Goal: Task Accomplishment & Management: Use online tool/utility

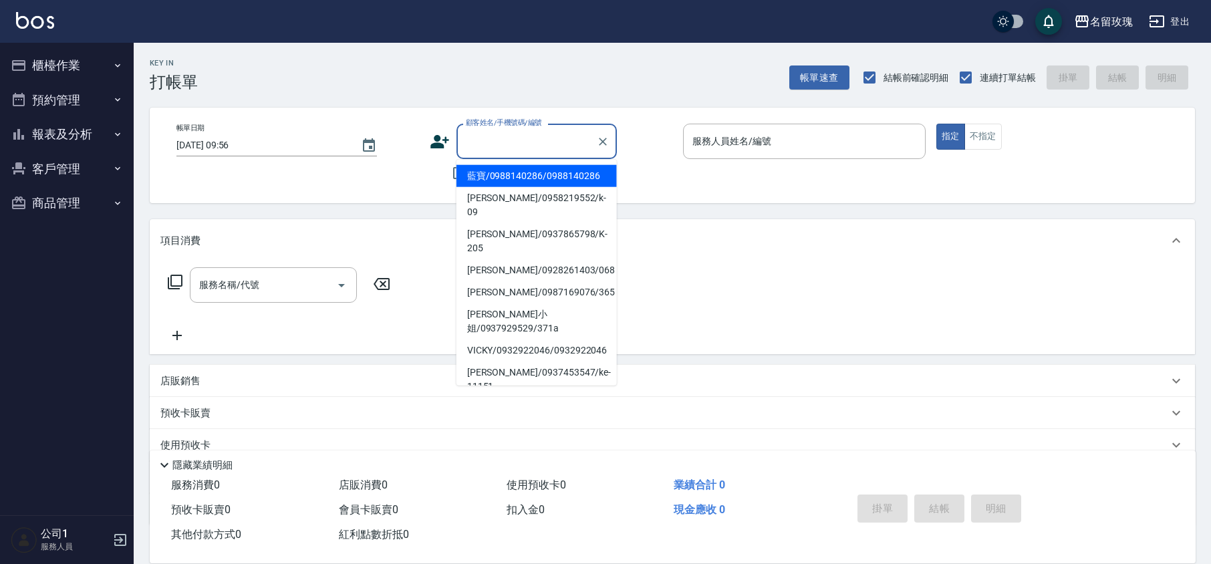
click at [559, 148] on input "顧客姓名/手機號碼/編號" at bounding box center [526, 141] width 128 height 23
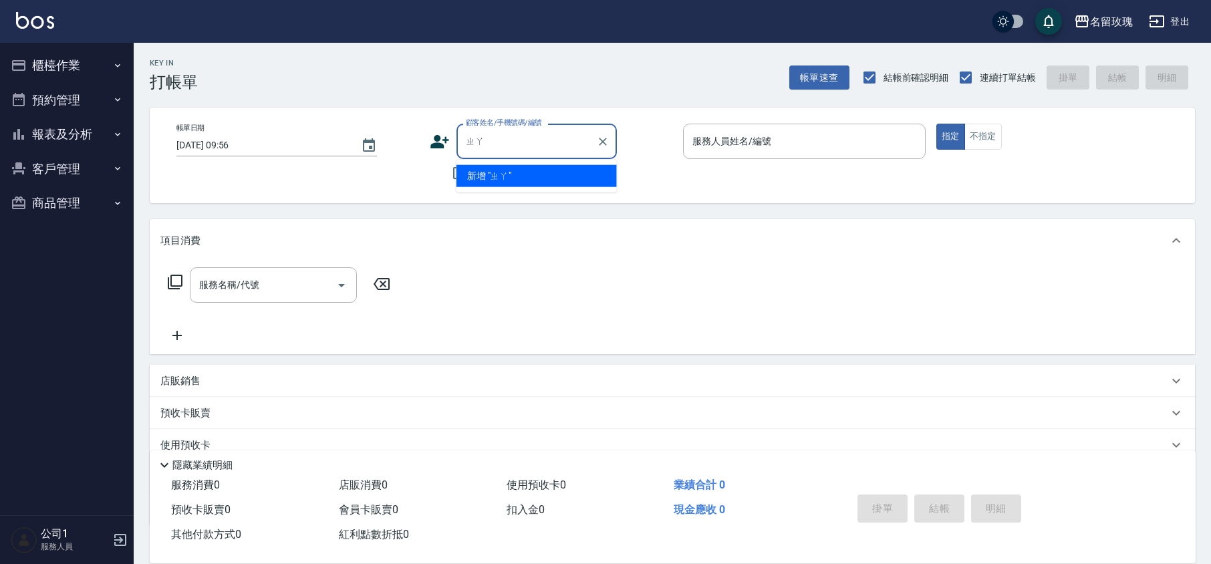
type input "ㄓ"
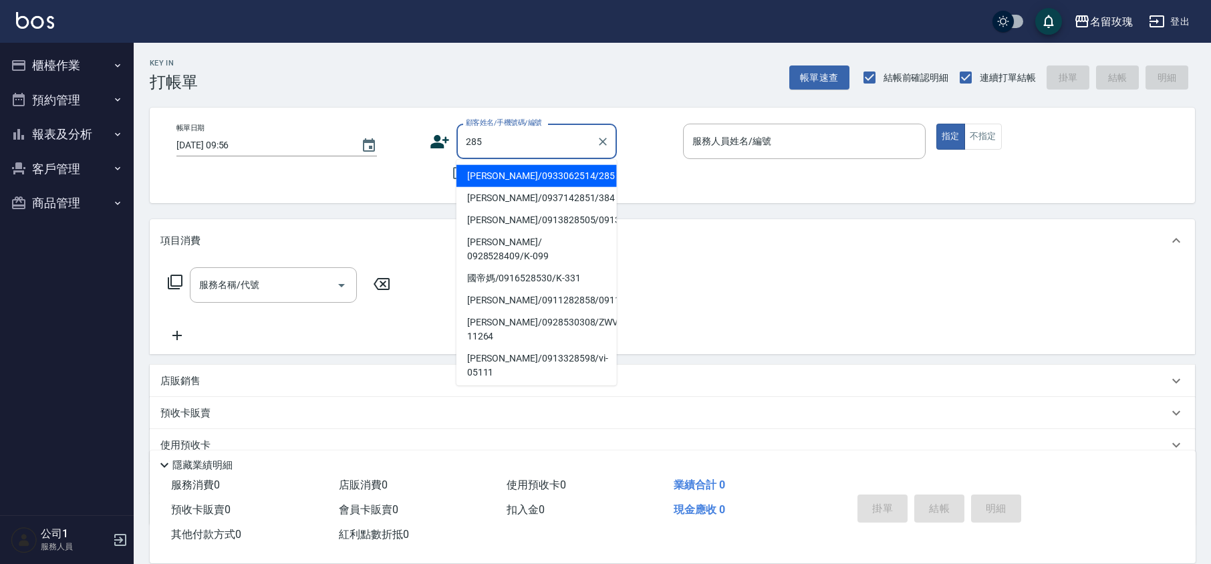
click at [519, 168] on li "[PERSON_NAME]/0933062514/285" at bounding box center [536, 176] width 160 height 22
type input "[PERSON_NAME]/0933062514/285"
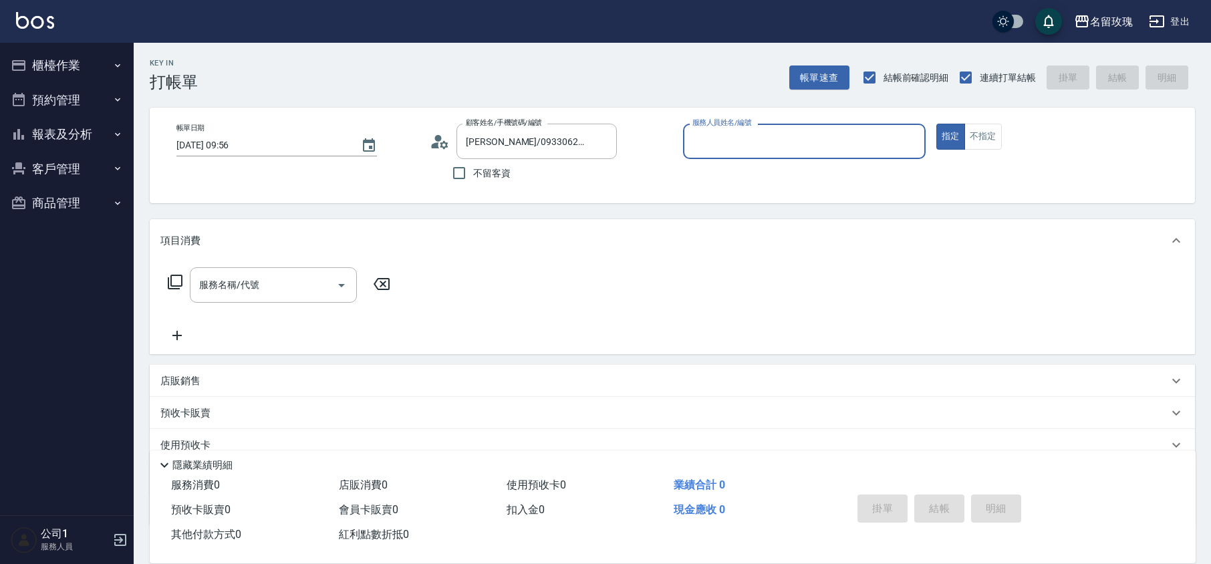
type input "KELLY-5"
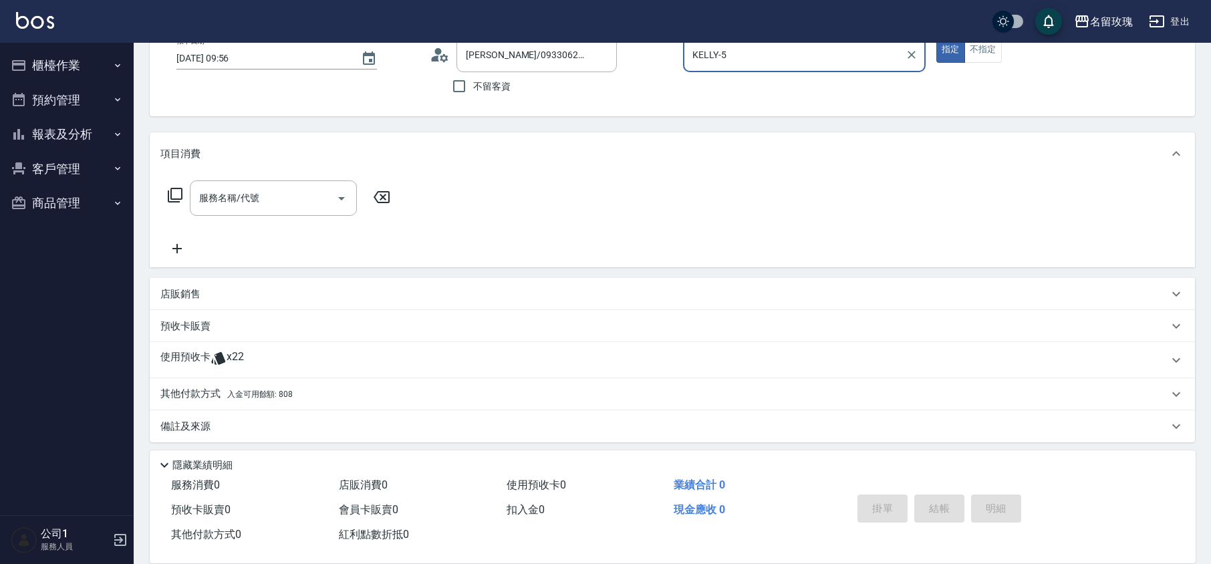
scroll to position [91, 0]
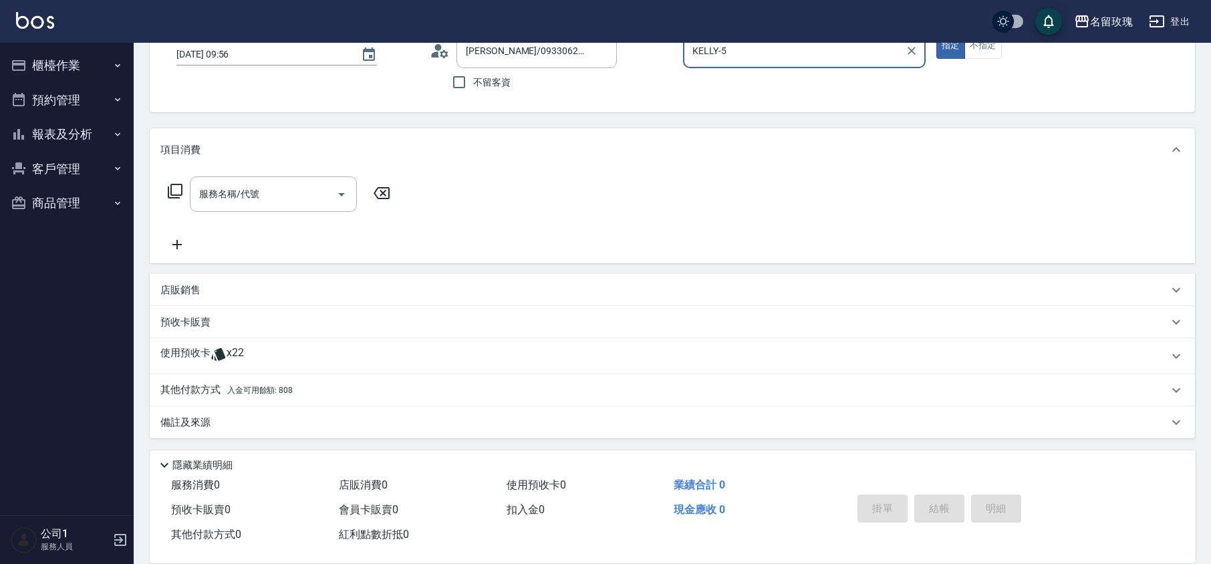
click at [219, 349] on icon at bounding box center [218, 354] width 14 height 13
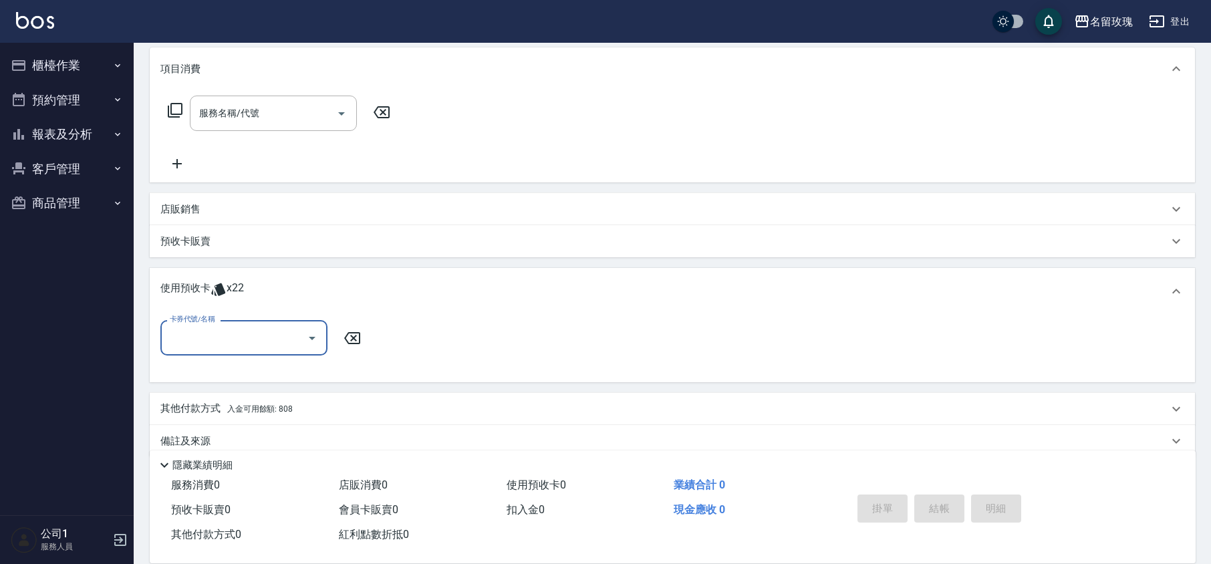
scroll to position [183, 0]
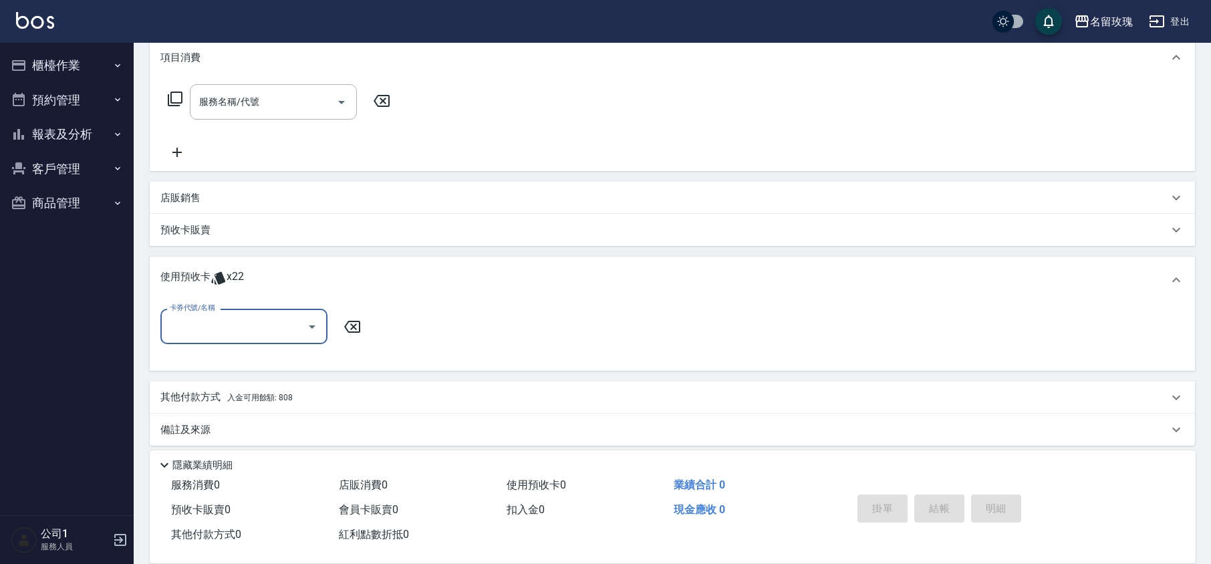
click at [300, 329] on input "卡券代號/名稱" at bounding box center [233, 326] width 135 height 23
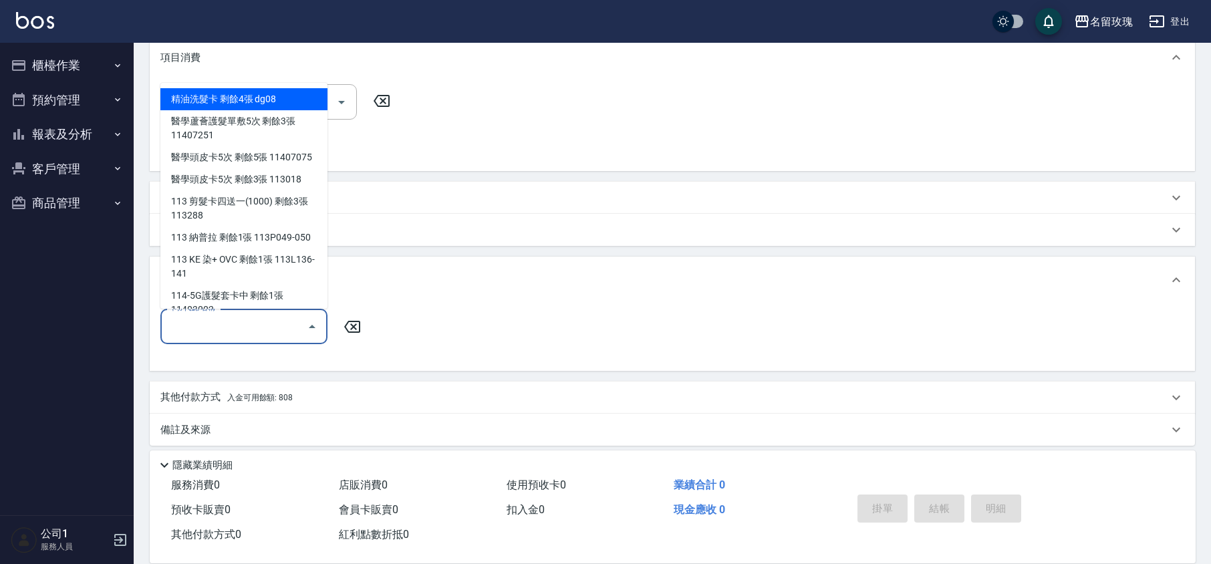
click at [251, 98] on div "精油洗髮卡 剩餘4張 dg08" at bounding box center [243, 99] width 167 height 22
type input "精油洗髮卡 dg08"
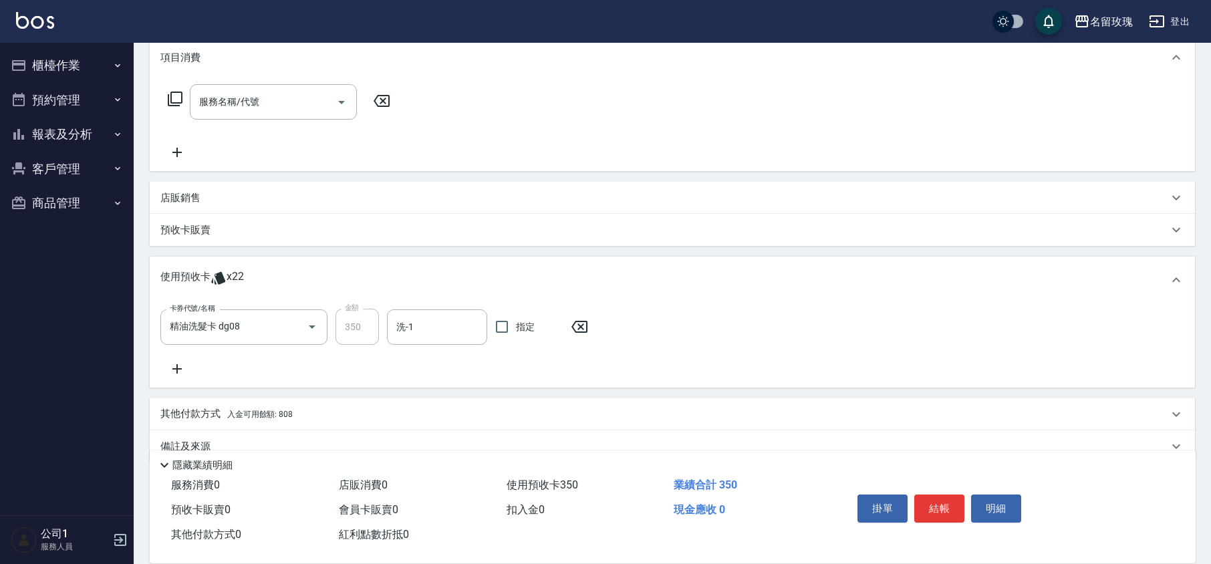
click at [414, 303] on div "卡券代號/名稱 精油洗髮卡 dg08 卡券代號/名稱 金額 350 金額 洗-1 洗-1 指定" at bounding box center [672, 345] width 1045 height 84
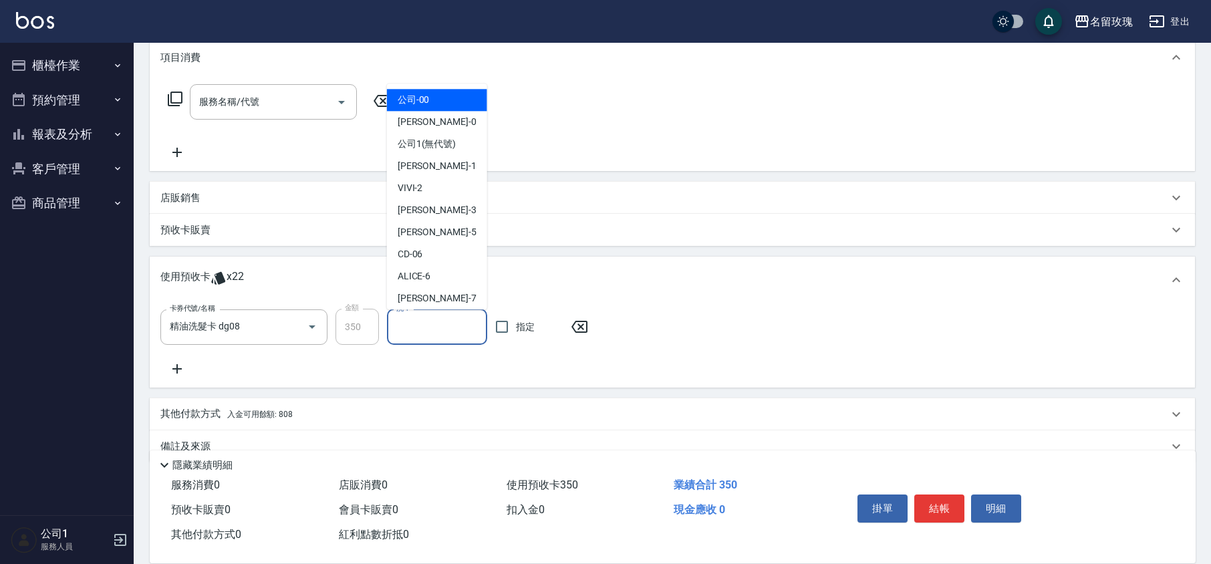
click at [420, 325] on input "洗-1" at bounding box center [437, 326] width 88 height 23
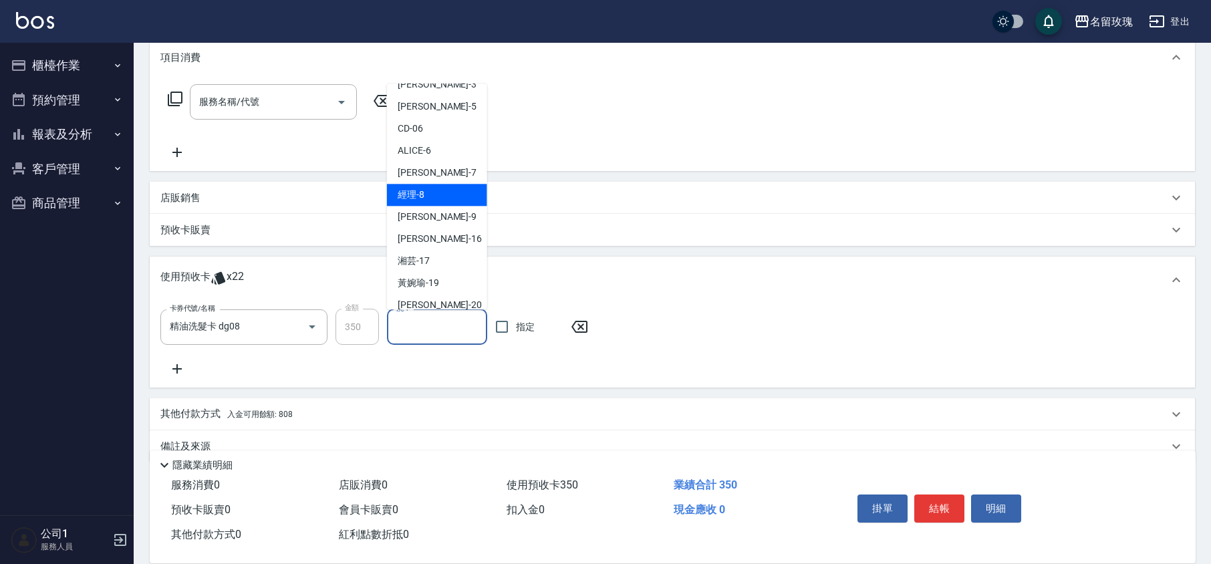
scroll to position [249, 0]
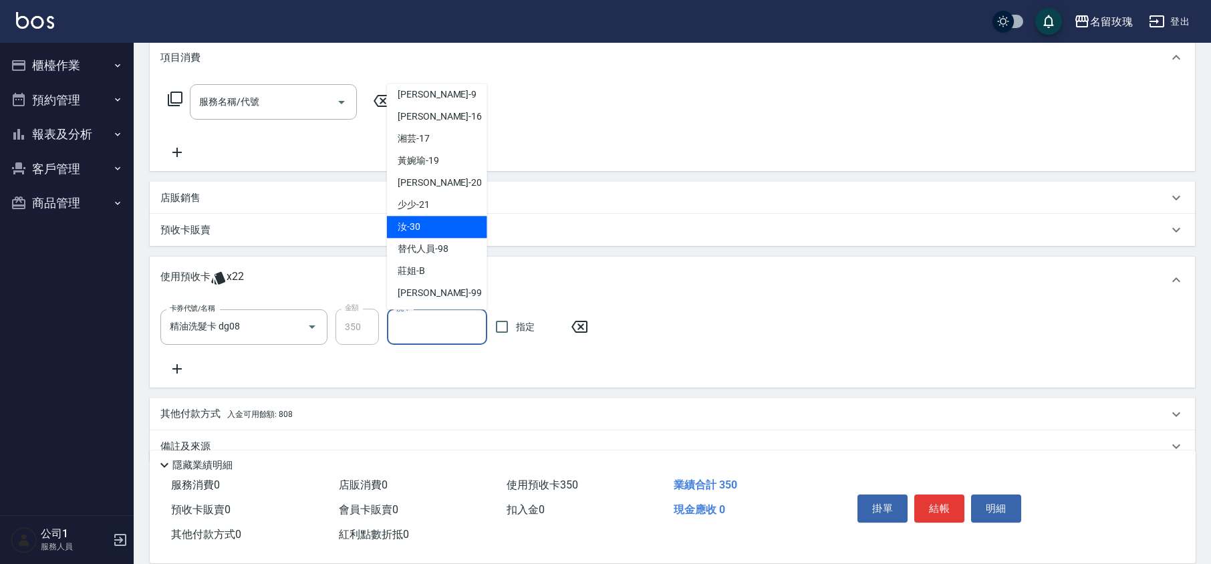
click at [425, 222] on div "汝 -30" at bounding box center [437, 227] width 100 height 22
type input "汝-30"
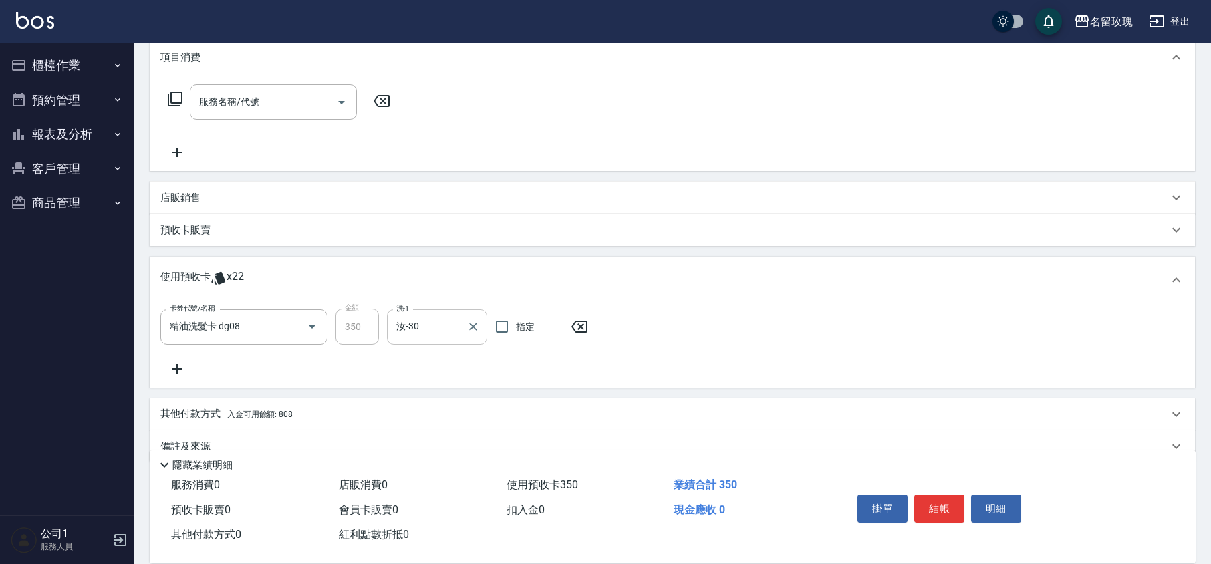
scroll to position [207, 0]
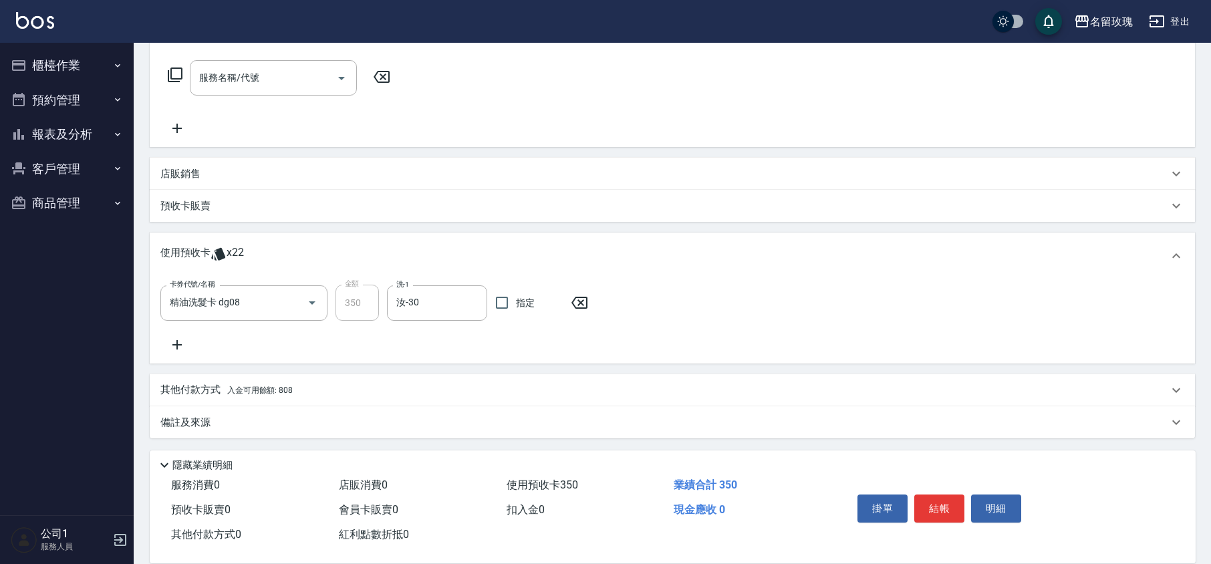
click at [463, 350] on div "卡券代號/名稱 精油洗髮卡 dg08 卡券代號/名稱 金額 350 金額 洗-1 汝-30 洗-1 指定" at bounding box center [671, 319] width 1023 height 68
type input "[DATE] 10:48"
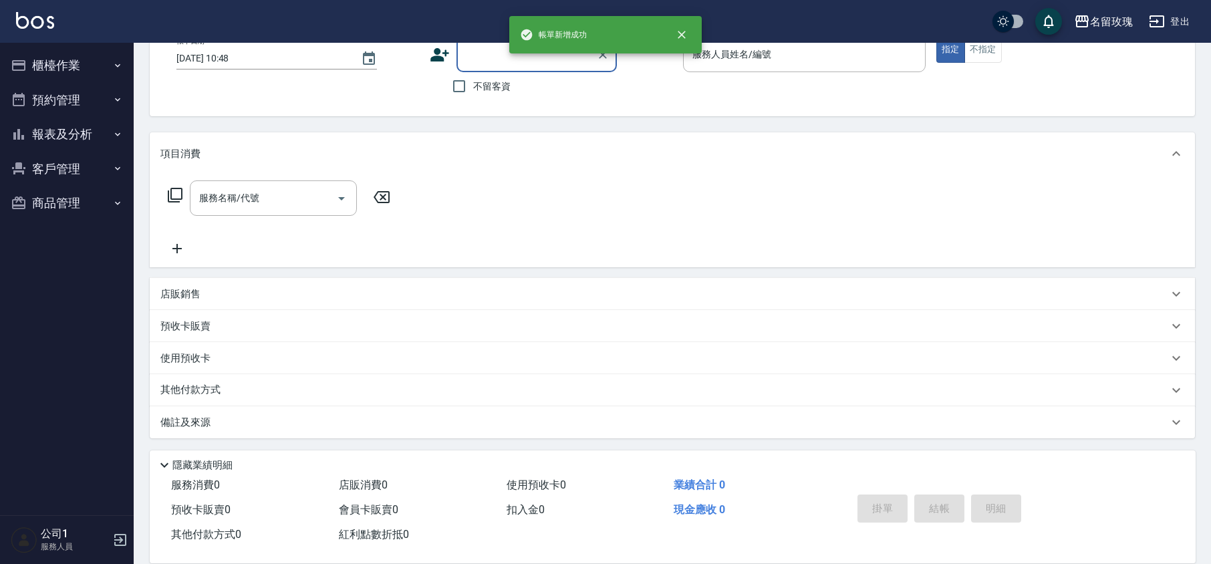
scroll to position [0, 0]
